Goal: Task Accomplishment & Management: Manage account settings

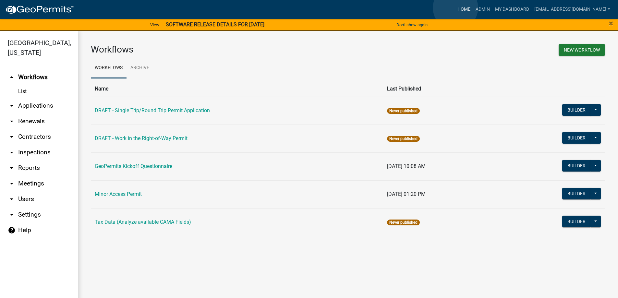
click at [455, 8] on link "Home" at bounding box center [464, 9] width 18 height 12
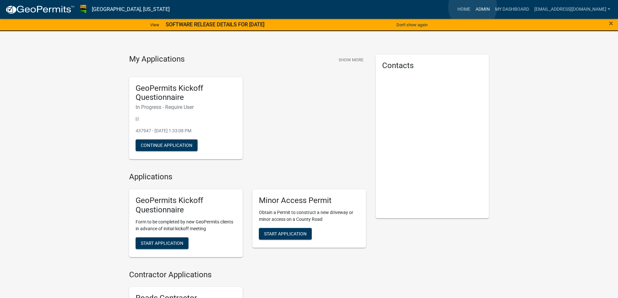
click at [473, 7] on link "Admin" at bounding box center [482, 9] width 19 height 12
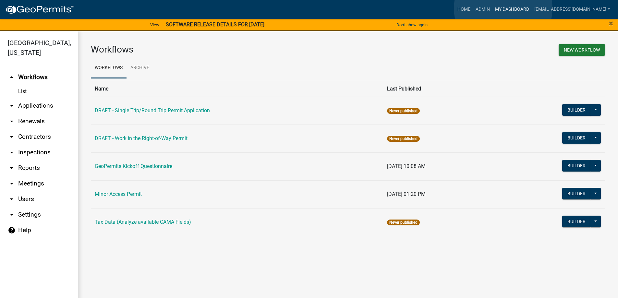
click at [503, 8] on link "My Dashboard" at bounding box center [511, 9] width 39 height 12
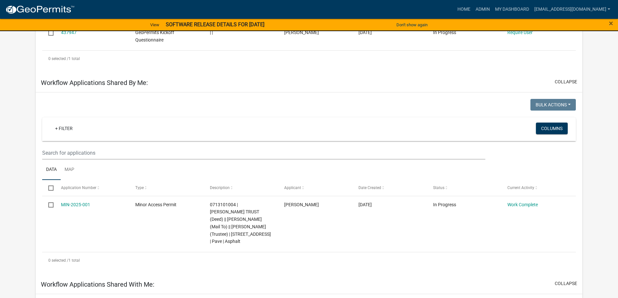
scroll to position [195, 0]
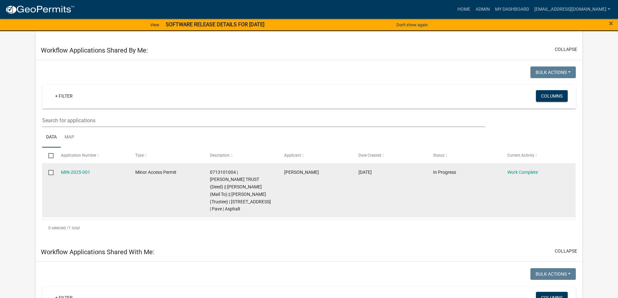
click at [138, 194] on datatable-body-cell "Minor Access Permit" at bounding box center [166, 191] width 74 height 54
click at [526, 170] on link "Work Complete" at bounding box center [522, 172] width 30 height 5
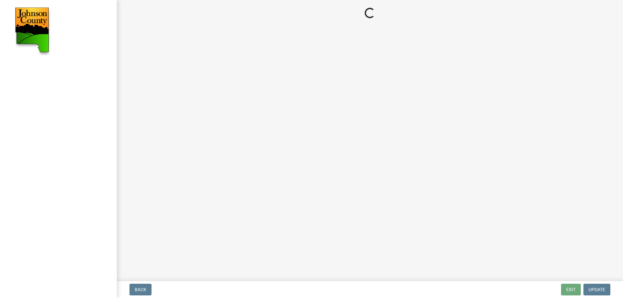
click at [36, 28] on img at bounding box center [32, 31] width 38 height 49
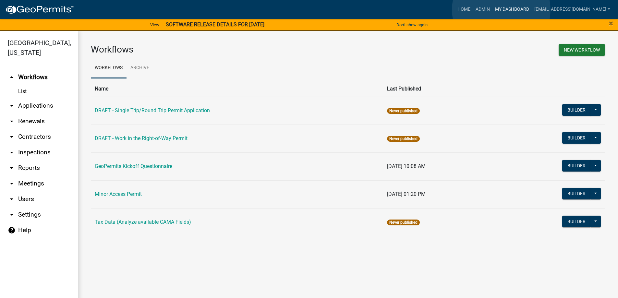
click at [501, 10] on link "My Dashboard" at bounding box center [511, 9] width 39 height 12
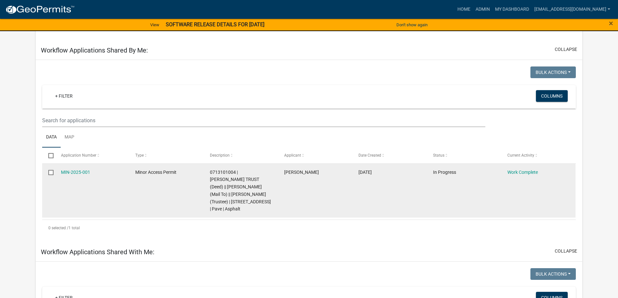
scroll to position [227, 0]
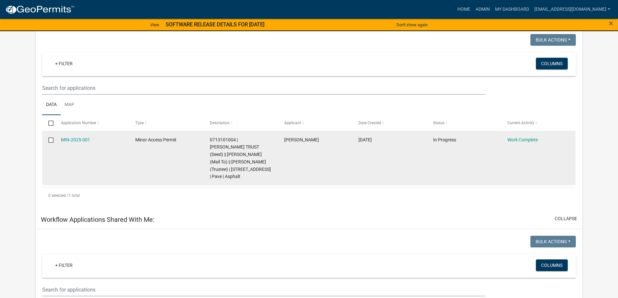
click at [165, 160] on datatable-body-cell "Minor Access Permit" at bounding box center [166, 158] width 74 height 54
click at [325, 162] on datatable-body-cell "[PERSON_NAME]" at bounding box center [315, 158] width 74 height 54
click at [426, 166] on datatable-body-cell "[DATE]" at bounding box center [389, 158] width 74 height 54
click at [521, 167] on datatable-body-cell "Work Complete" at bounding box center [538, 158] width 74 height 54
